Goal: Task Accomplishment & Management: Manage account settings

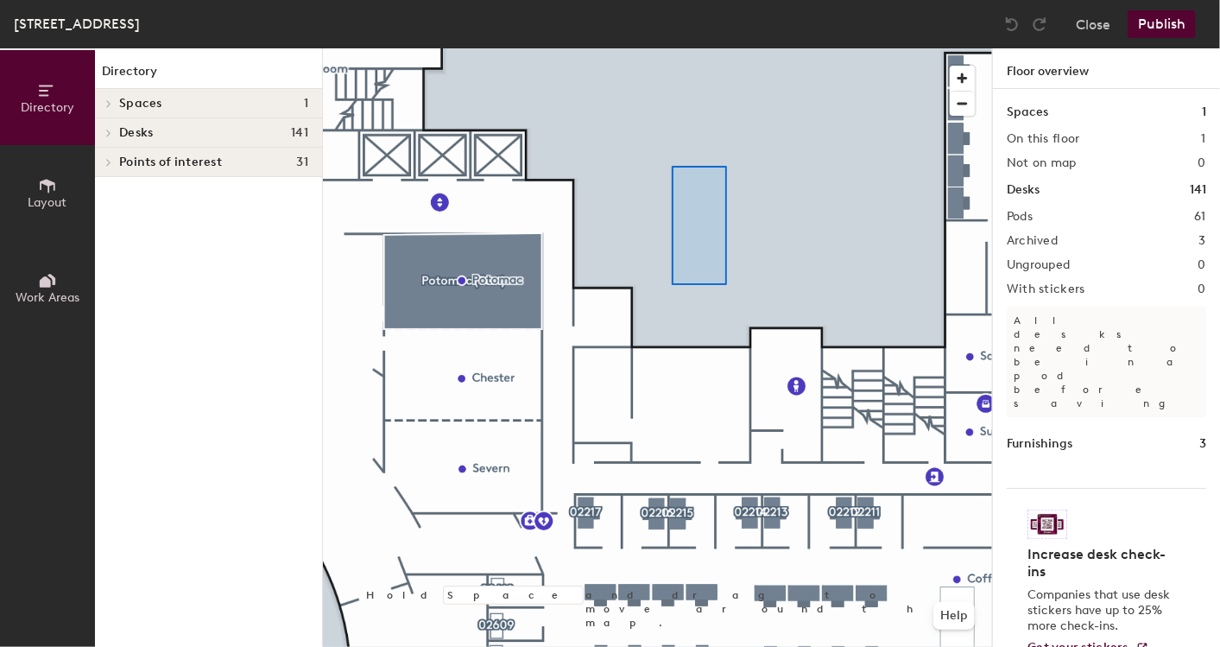
click at [672, 48] on div at bounding box center [657, 48] width 669 height 0
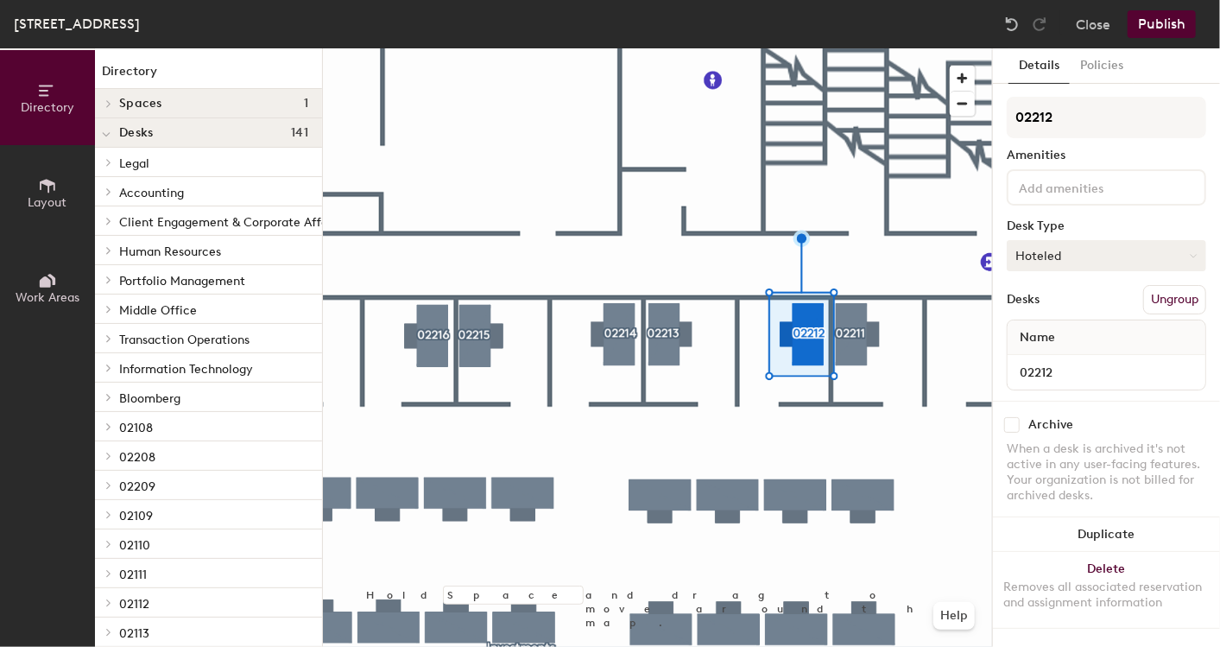
click at [1130, 261] on button "Hoteled" at bounding box center [1107, 255] width 200 height 31
click at [1065, 307] on div "Assigned" at bounding box center [1094, 309] width 173 height 26
click at [1150, 22] on button "Publish" at bounding box center [1162, 24] width 68 height 28
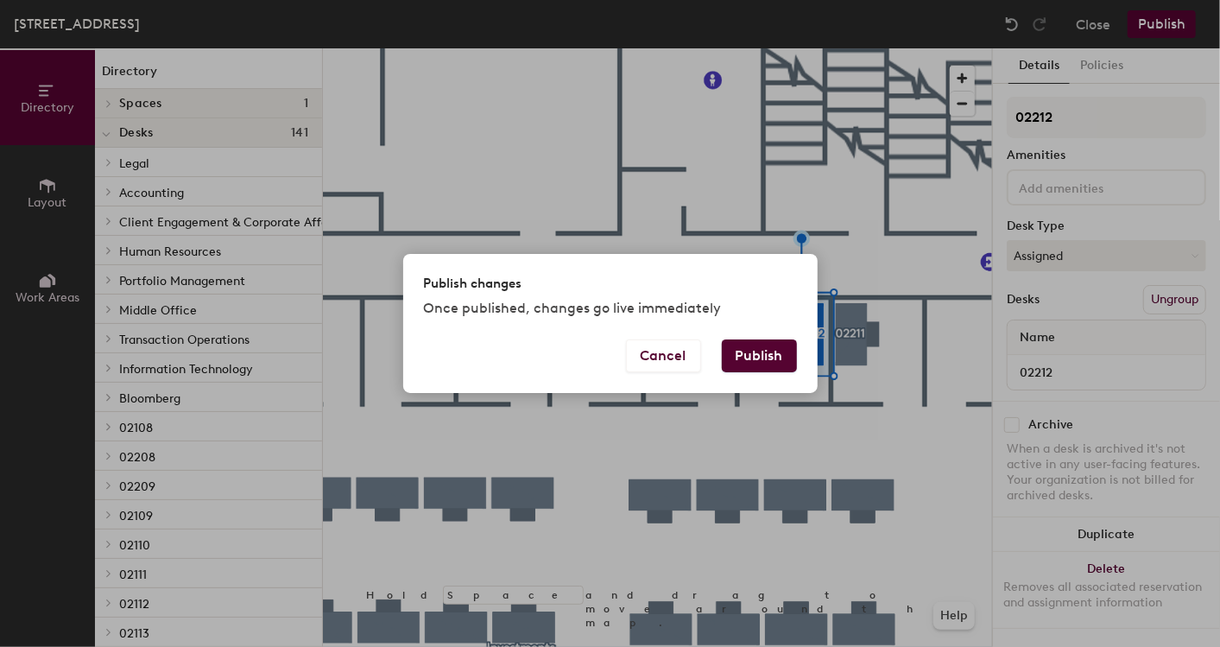
click at [744, 358] on button "Publish" at bounding box center [759, 355] width 75 height 33
